Goal: Task Accomplishment & Management: Use online tool/utility

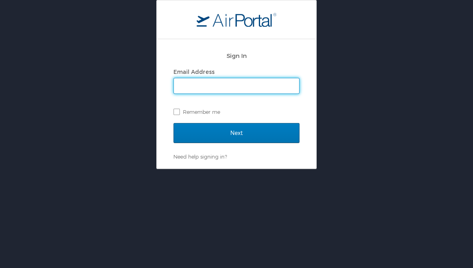
click at [256, 85] on input "Email Address" at bounding box center [236, 85] width 125 height 15
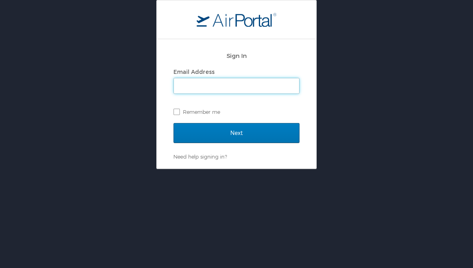
type input "camskibike@gmail.com"
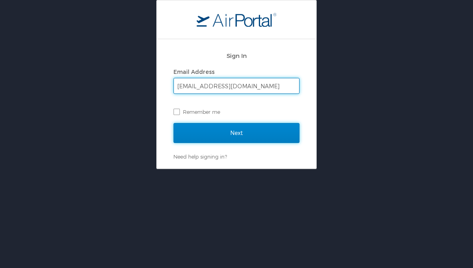
click at [250, 134] on input "Next" at bounding box center [236, 133] width 126 height 20
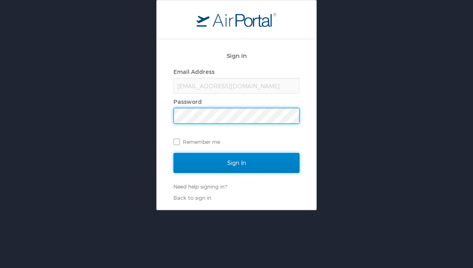
click at [251, 161] on input "Sign In" at bounding box center [236, 163] width 126 height 20
